Goal: Task Accomplishment & Management: Complete application form

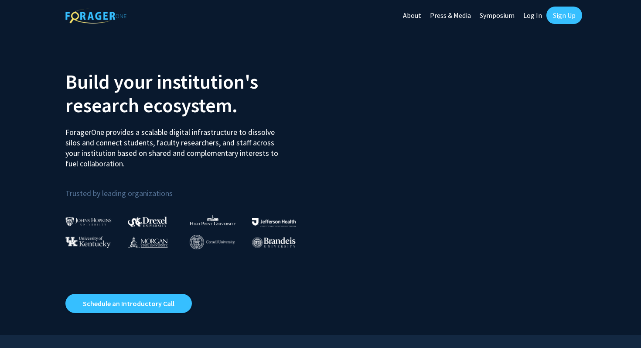
click at [560, 16] on link "Sign Up" at bounding box center [564, 15] width 36 height 17
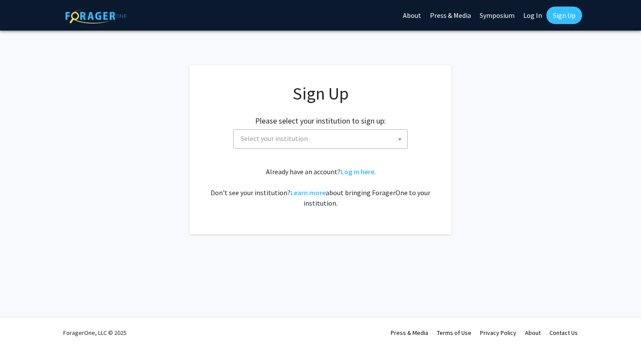
click at [343, 137] on span "Select your institution" at bounding box center [322, 139] width 170 height 18
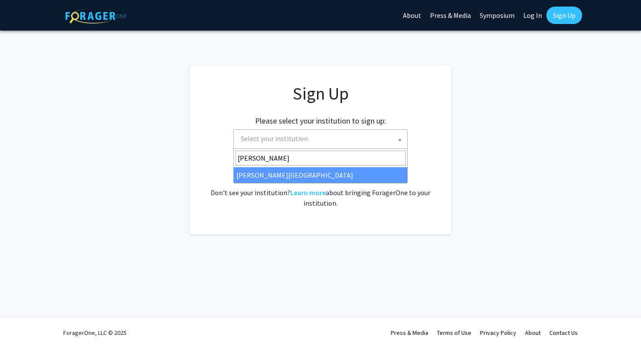
type input "[PERSON_NAME]"
select select "24"
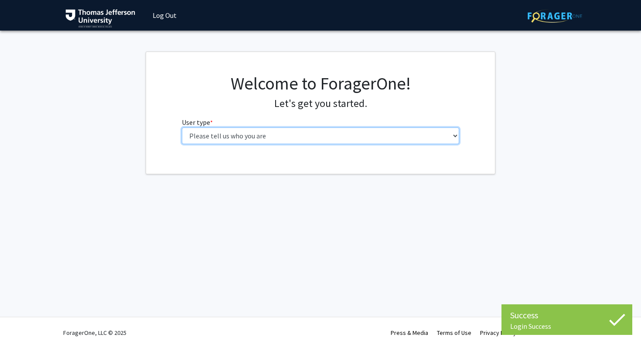
click at [299, 136] on select "Please tell us who you are Undergraduate Student Master's Student Doctoral Cand…" at bounding box center [321, 135] width 278 height 17
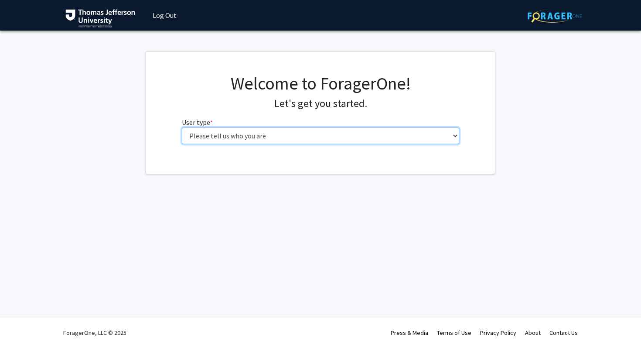
select select "3: doc"
click at [182, 127] on select "Please tell us who you are Undergraduate Student Master's Student Doctoral Cand…" at bounding box center [321, 135] width 278 height 17
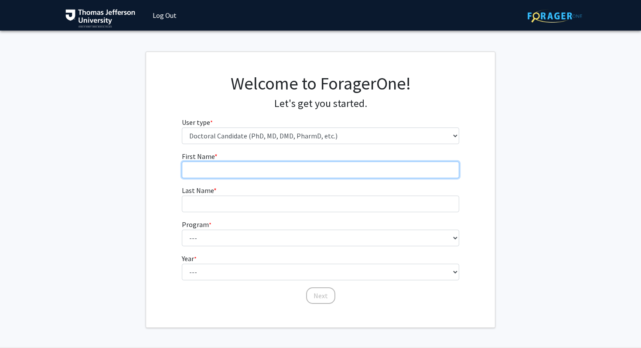
click at [303, 165] on input "First Name * required" at bounding box center [321, 169] width 278 height 17
type input "Sophia"
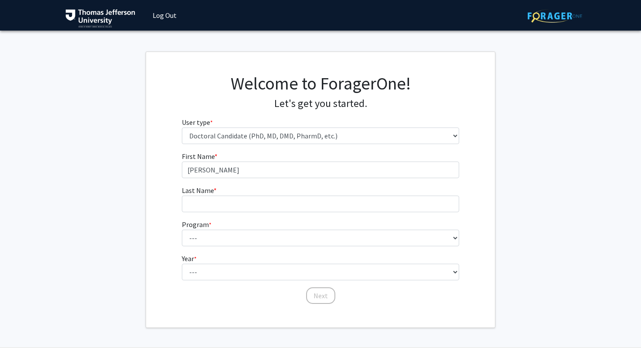
type input "Borrello"
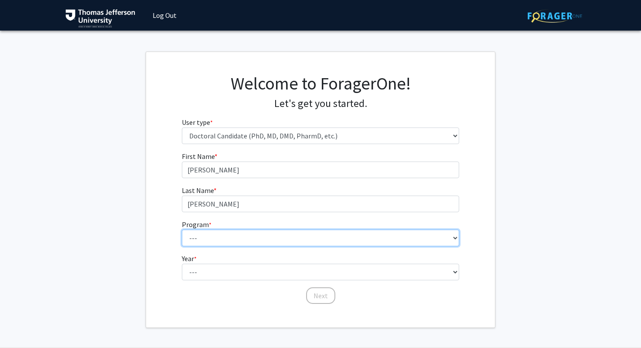
click at [288, 241] on select "--- Accelerated 3+3 BS in Health Sciences/Doctor of Occupational Therapy Accele…" at bounding box center [321, 237] width 278 height 17
select select "35: 815"
click at [182, 229] on select "--- Accelerated 3+3 BS in Health Sciences/Doctor of Occupational Therapy Accele…" at bounding box center [321, 237] width 278 height 17
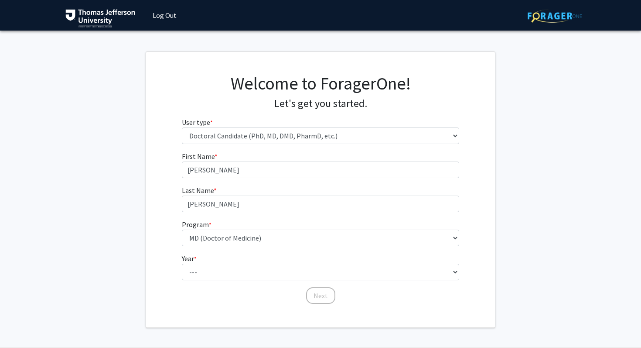
click at [256, 280] on form "First Name * required Sophia Last Name * required Borrello Program * required -…" at bounding box center [321, 223] width 278 height 145
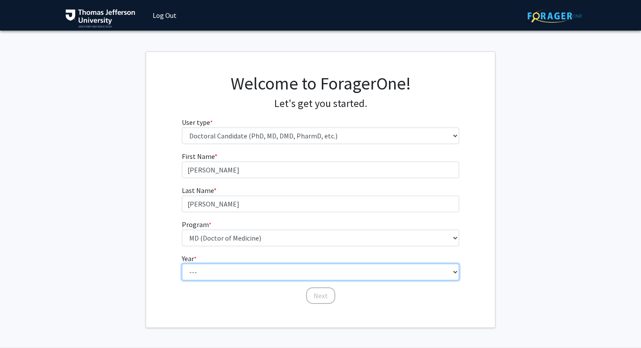
click at [256, 274] on select "--- First Year Second Year Third Year Fourth Year Fifth Year Sixth Year Seventh…" at bounding box center [321, 271] width 278 height 17
select select "1: first_year"
click at [182, 263] on select "--- First Year Second Year Third Year Fourth Year Fifth Year Sixth Year Seventh…" at bounding box center [321, 271] width 278 height 17
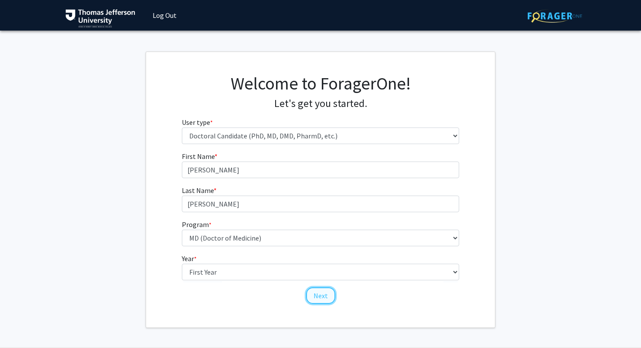
click at [322, 293] on button "Next" at bounding box center [320, 295] width 29 height 17
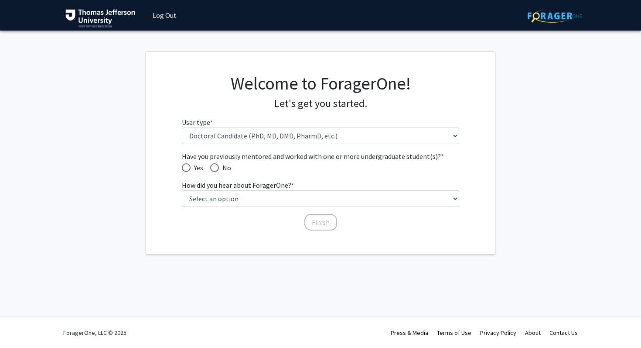
click at [216, 168] on span "Have you previously mentored and worked with one or more undergraduate student(…" at bounding box center [214, 167] width 9 height 9
click at [216, 168] on input "No" at bounding box center [214, 167] width 9 height 9
radio input "true"
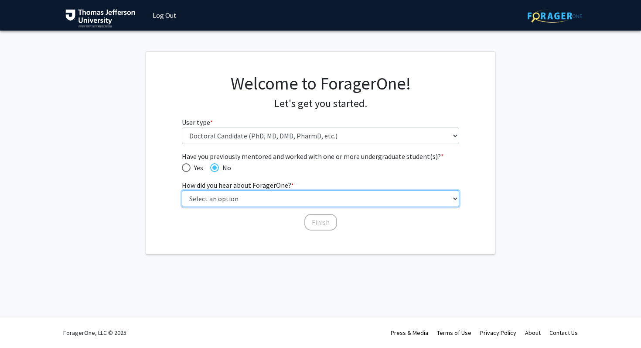
click at [219, 194] on select "Select an option Peer/student recommendation Faculty/staff recommendation Unive…" at bounding box center [321, 198] width 278 height 17
select select "2: faculty_recommendation"
click at [182, 190] on select "Select an option Peer/student recommendation Faculty/staff recommendation Unive…" at bounding box center [321, 198] width 278 height 17
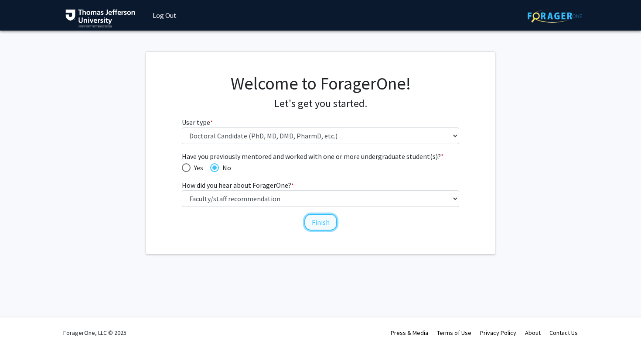
click at [317, 222] on button "Finish" at bounding box center [320, 222] width 33 height 17
click at [316, 222] on button "Finish" at bounding box center [320, 222] width 33 height 17
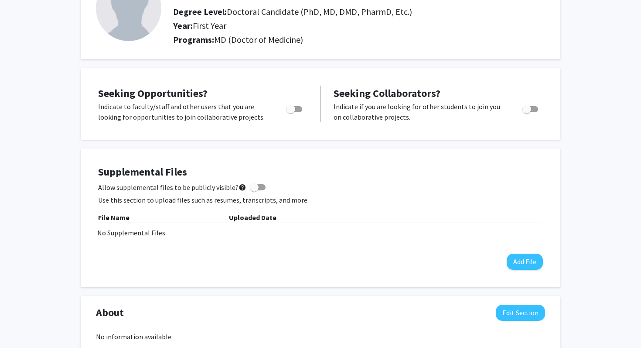
scroll to position [84, 0]
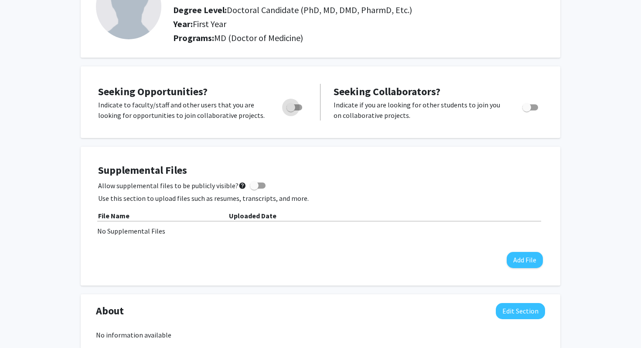
click at [291, 106] on span "Toggle" at bounding box center [290, 107] width 9 height 9
click at [291, 110] on input "Are you actively seeking opportunities?" at bounding box center [290, 110] width 0 height 0
checkbox input "true"
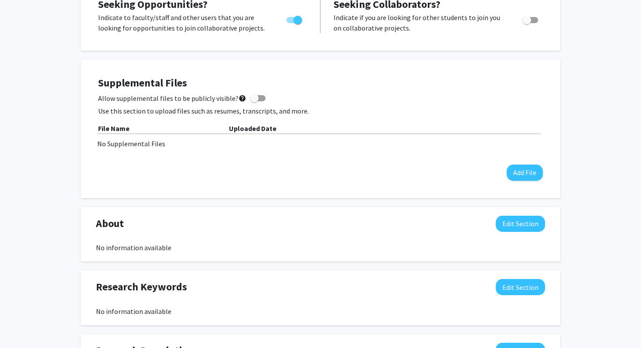
scroll to position [206, 0]
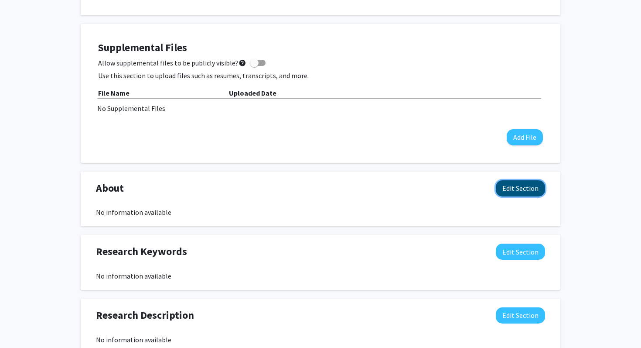
click at [503, 186] on button "Edit Section" at bounding box center [520, 188] width 49 height 16
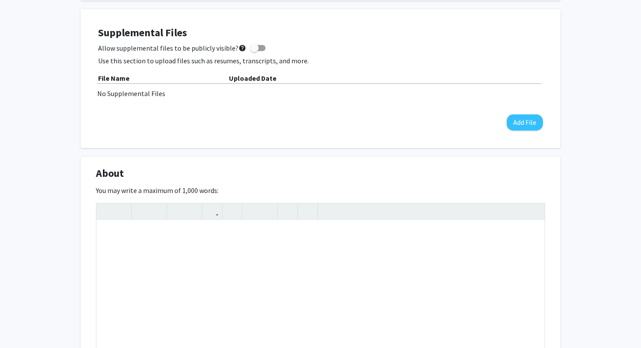
scroll to position [223, 0]
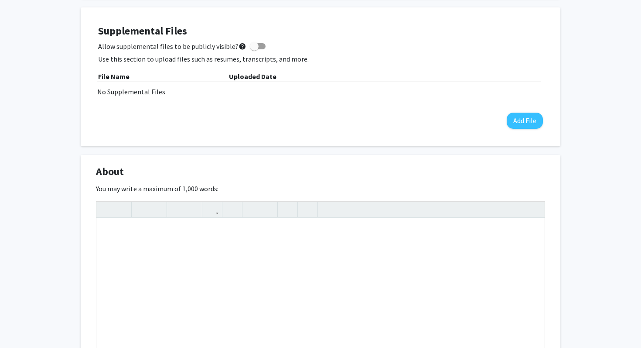
click at [146, 95] on div "No Supplemental Files" at bounding box center [320, 91] width 446 height 10
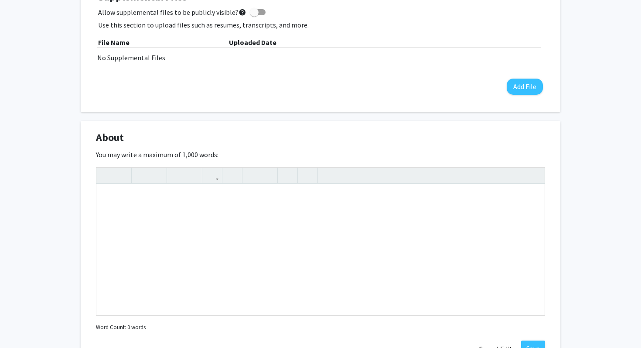
scroll to position [364, 0]
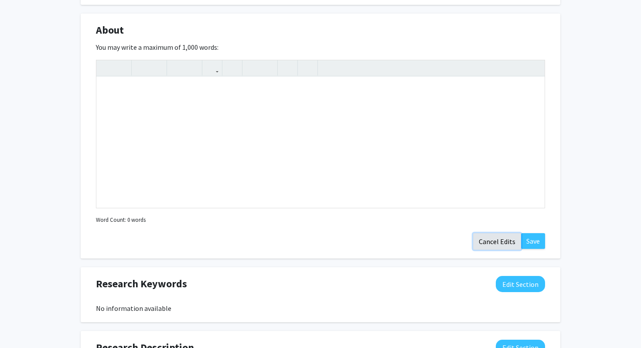
click at [500, 242] on button "Cancel Edits" at bounding box center [497, 241] width 48 height 17
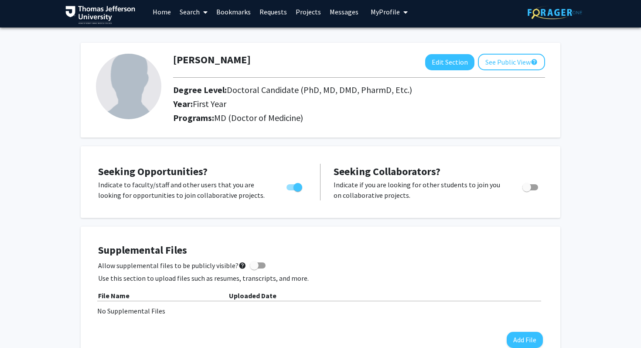
scroll to position [1, 0]
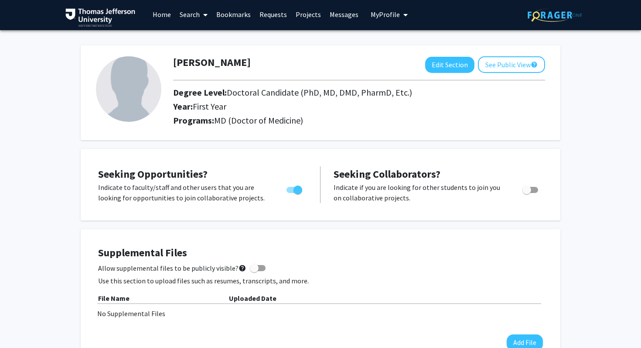
click at [160, 17] on link "Home" at bounding box center [161, 14] width 27 height 31
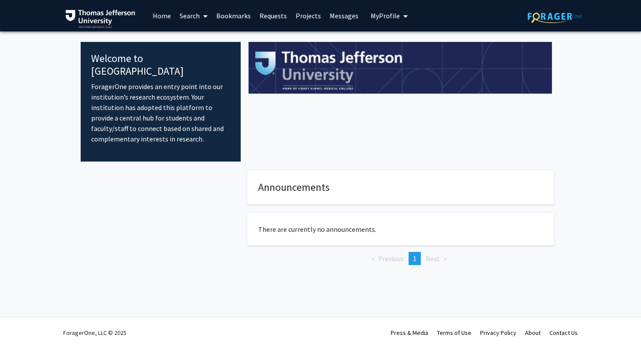
click at [197, 13] on link "Search" at bounding box center [193, 15] width 37 height 31
click at [208, 39] on span "Faculty/Staff" at bounding box center [207, 39] width 64 height 17
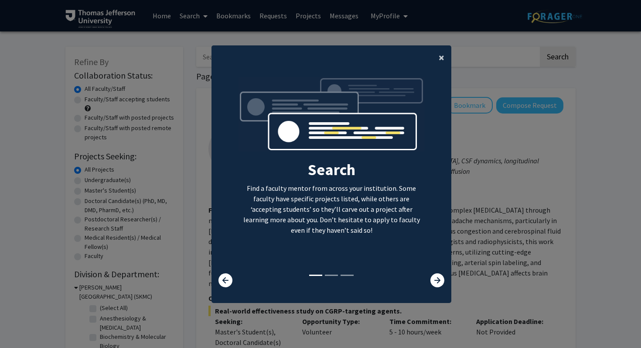
click at [440, 55] on span "×" at bounding box center [442, 58] width 6 height 14
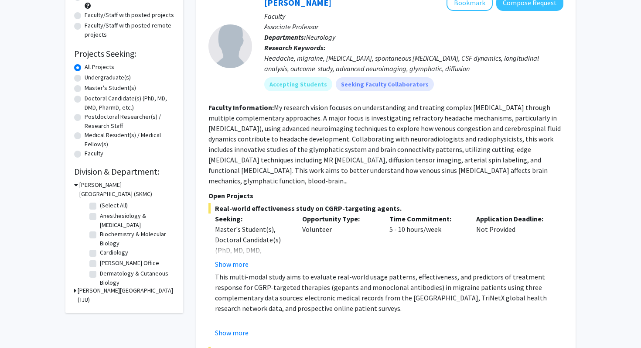
scroll to position [103, 0]
click at [100, 204] on label "(Select All)" at bounding box center [114, 204] width 28 height 9
click at [100, 204] on input "(Select All)" at bounding box center [103, 203] width 6 height 6
checkbox input "true"
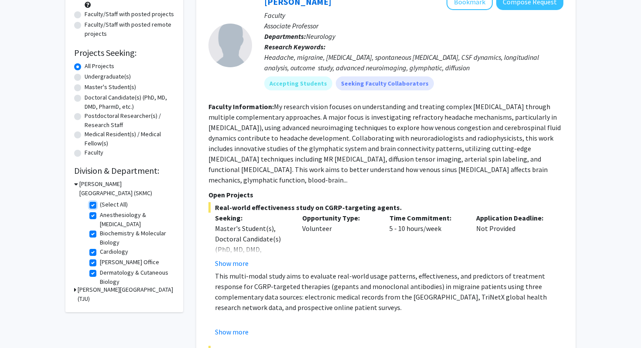
checkbox input "true"
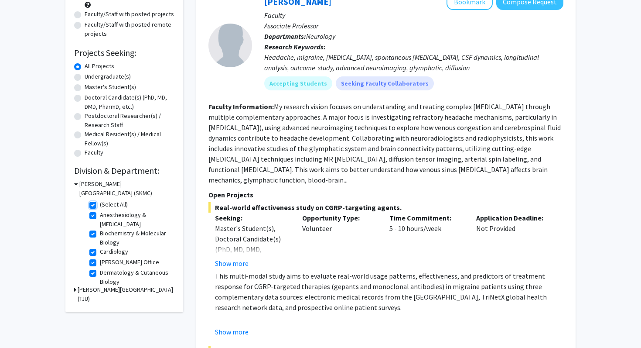
checkbox input "true"
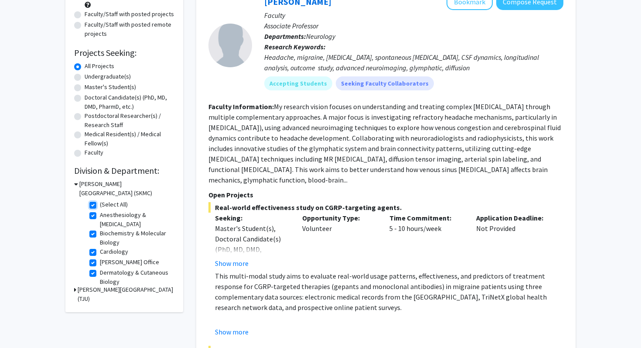
checkbox input "true"
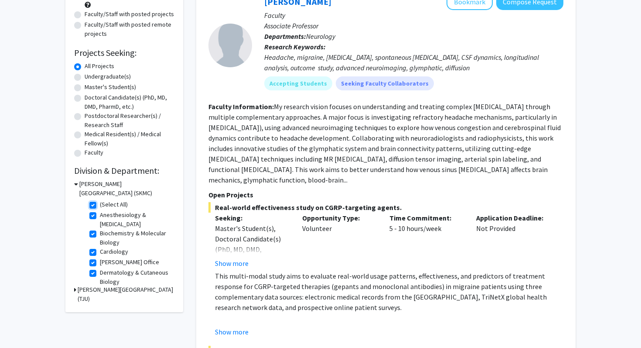
checkbox input "true"
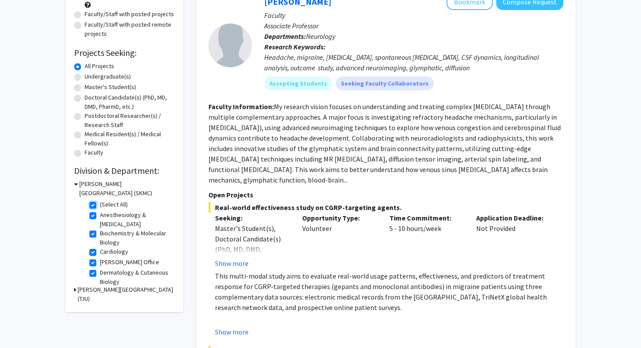
checkbox input "true"
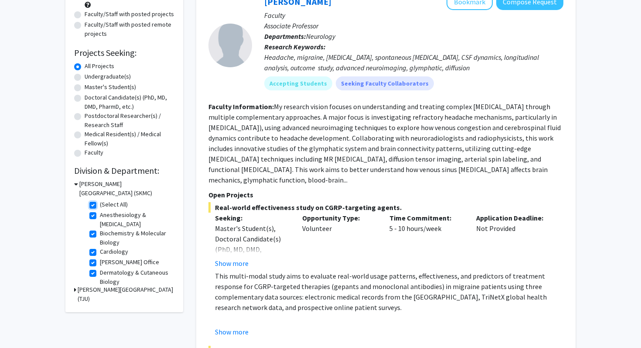
checkbox input "true"
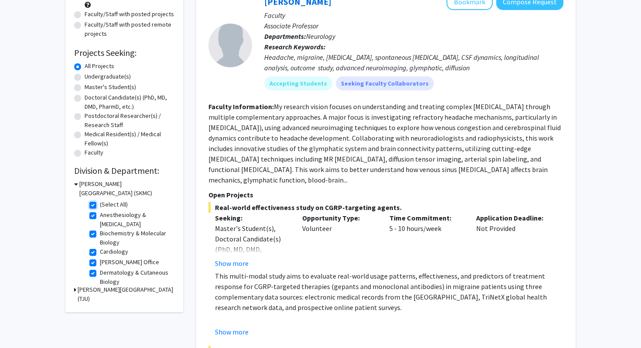
checkbox input "true"
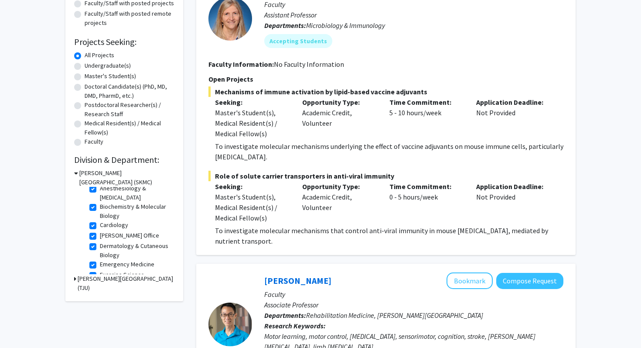
scroll to position [116, 0]
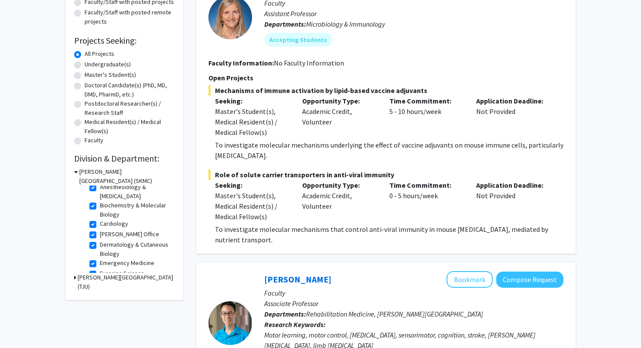
click at [85, 13] on label "Faculty/Staff with posted remote projects" at bounding box center [130, 17] width 90 height 18
click at [85, 13] on input "Faculty/Staff with posted remote projects" at bounding box center [88, 11] width 6 height 6
radio input "true"
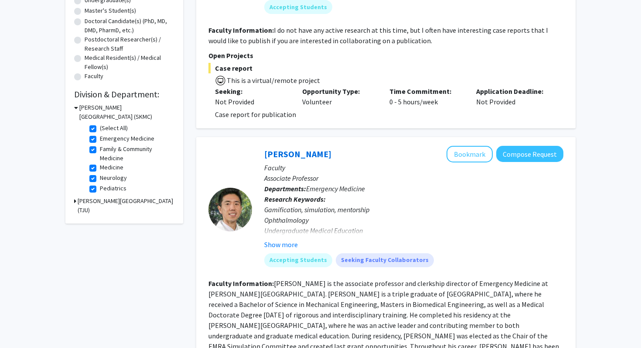
scroll to position [130, 0]
